Goal: Go to known website: Access a specific website the user already knows

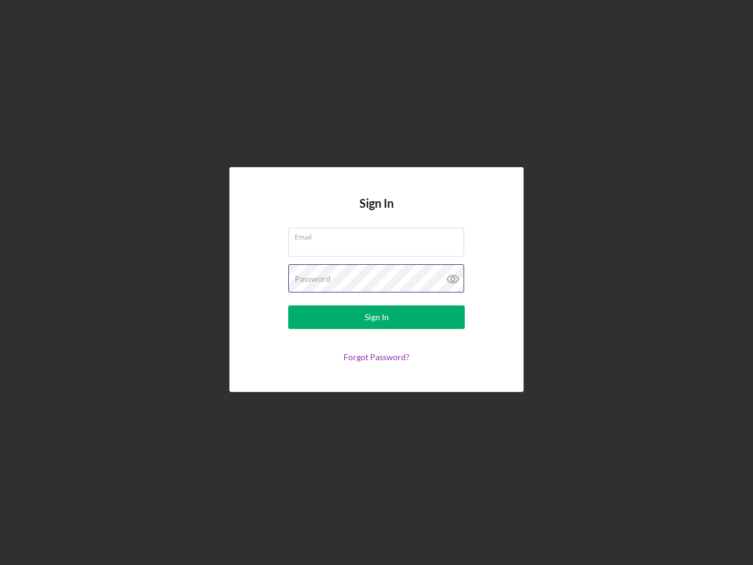
click at [376, 282] on div "Password" at bounding box center [376, 278] width 176 height 29
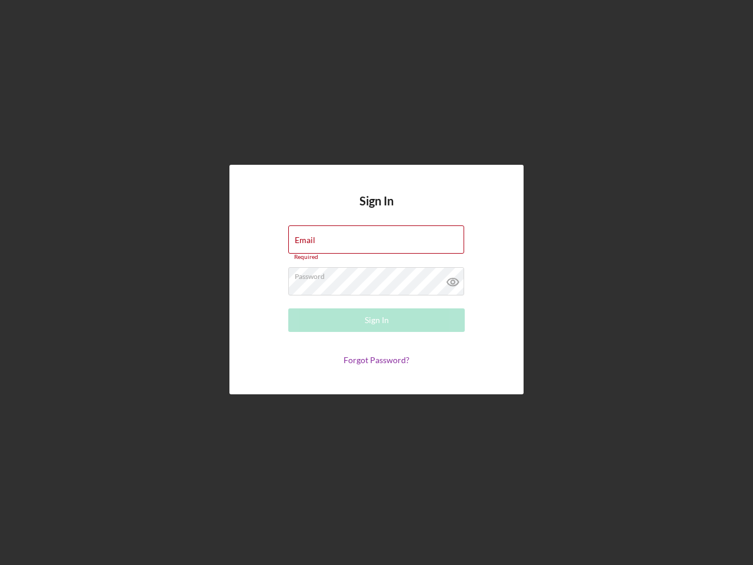
click at [453, 279] on icon at bounding box center [452, 281] width 29 height 29
